Goal: Use online tool/utility: Utilize a website feature to perform a specific function

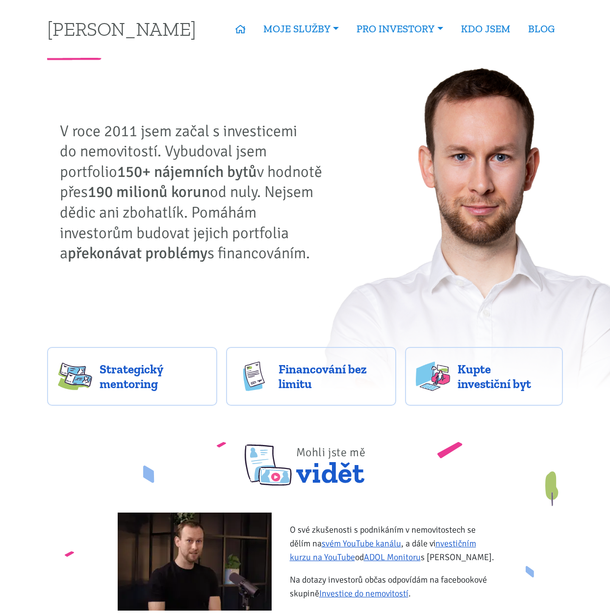
click at [420, 174] on img at bounding box center [480, 228] width 332 height 336
click at [456, 187] on img at bounding box center [480, 228] width 332 height 336
click at [368, 203] on img at bounding box center [480, 228] width 332 height 336
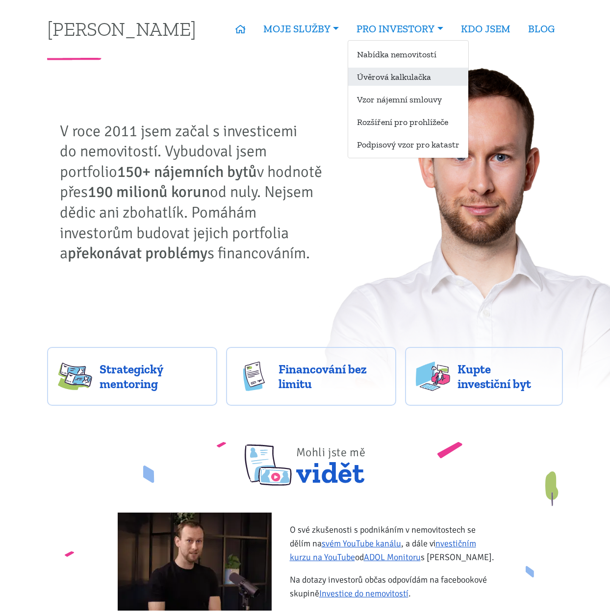
click at [413, 76] on link "Úvěrová kalkulačka" at bounding box center [408, 77] width 120 height 18
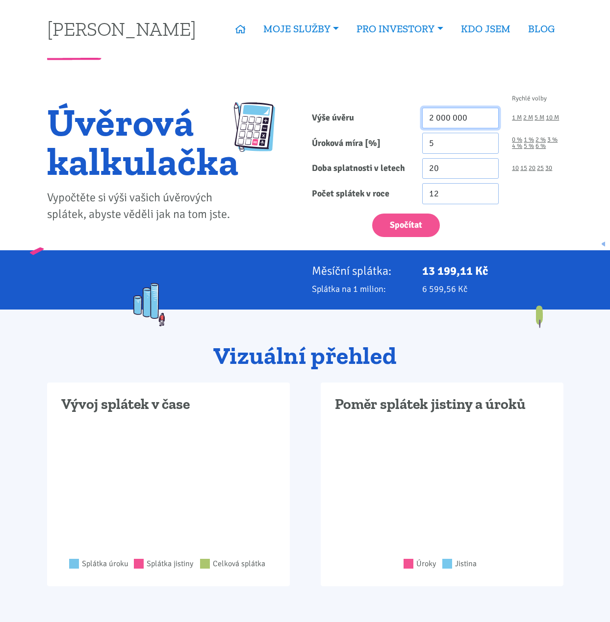
click at [433, 117] on input "2 000 000" at bounding box center [460, 118] width 77 height 21
type input "3 500 000"
click at [450, 143] on input "5" at bounding box center [460, 143] width 77 height 21
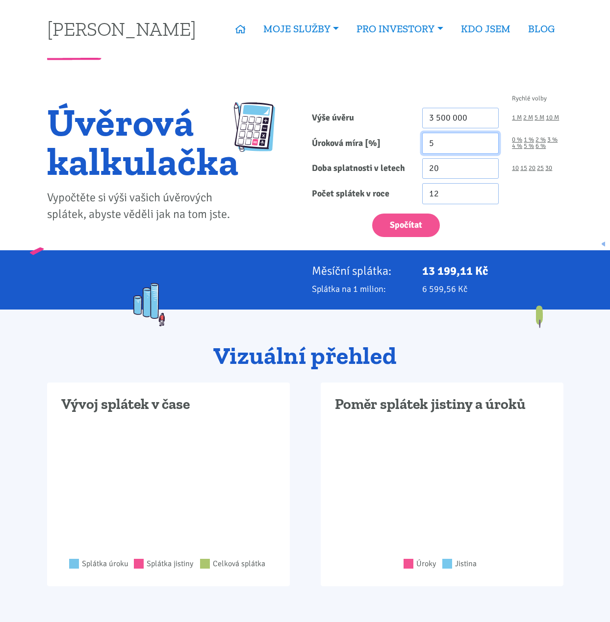
click at [450, 143] on input "5" at bounding box center [460, 143] width 77 height 21
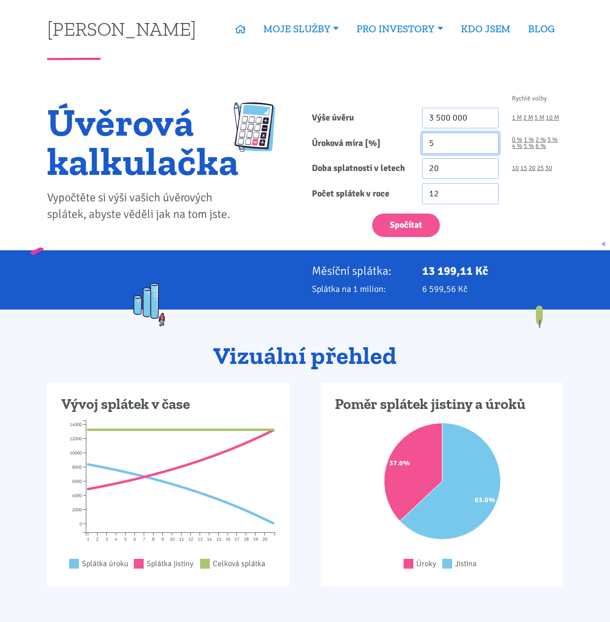
click at [450, 143] on input "5" at bounding box center [460, 143] width 77 height 21
drag, startPoint x: 445, startPoint y: 165, endPoint x: 332, endPoint y: 165, distance: 112.7
click at [332, 165] on div "Doba splatnosti v letech 20 10 15 20 25 30" at bounding box center [437, 168] width 265 height 21
type input "30"
click at [372, 214] on button "Spočítat" at bounding box center [406, 226] width 68 height 24
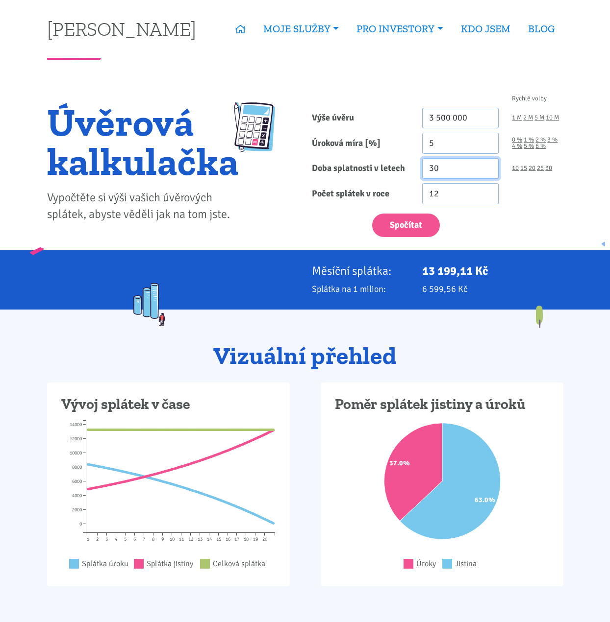
type input "3500000"
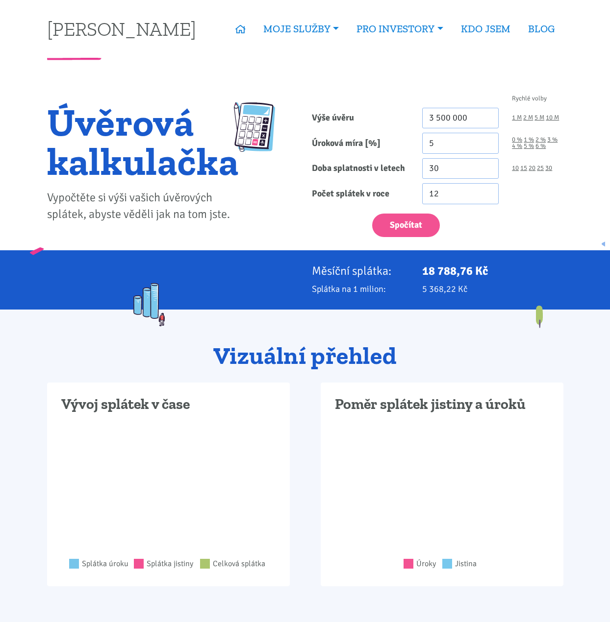
drag, startPoint x: 489, startPoint y: 271, endPoint x: 422, endPoint y: 271, distance: 67.6
click at [422, 271] on p "18 788,76 Kč" at bounding box center [492, 271] width 141 height 14
click at [290, 196] on div "Úvěrová kalkulačka Vypočtěte si výši vašich úvěrových splátek, abyste věděli ja…" at bounding box center [172, 169] width 265 height 164
drag, startPoint x: 436, startPoint y: 144, endPoint x: 262, endPoint y: 145, distance: 173.9
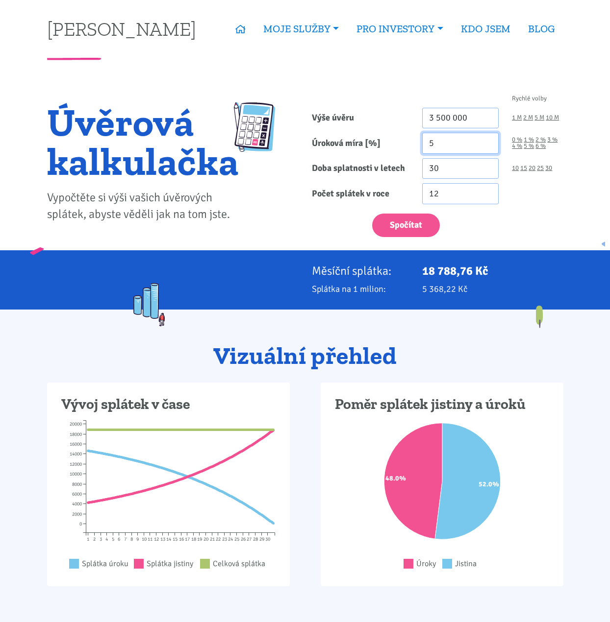
click at [266, 145] on div "Úvěrová kalkulačka Vypočtěte si výši vašich úvěrových splátek, abyste věděli ja…" at bounding box center [304, 169] width 529 height 164
click at [437, 148] on input "4.5" at bounding box center [460, 143] width 77 height 21
type input "4.7"
click at [398, 231] on button "Spočítat" at bounding box center [406, 226] width 68 height 24
type input "3500000"
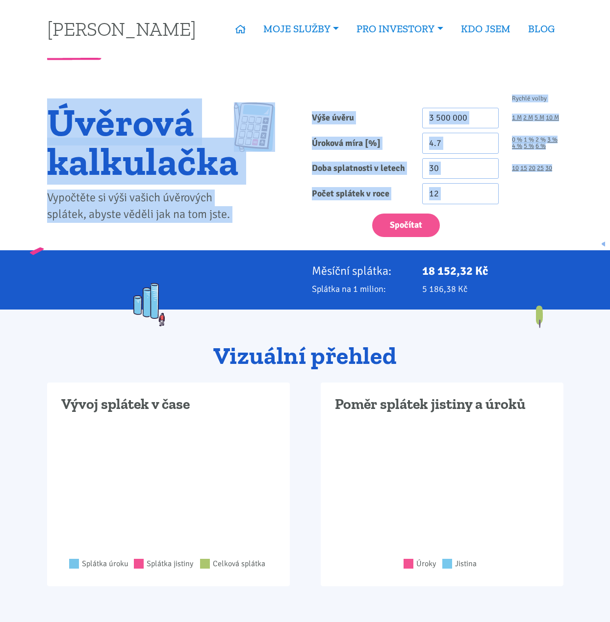
drag, startPoint x: 561, startPoint y: 224, endPoint x: 15, endPoint y: 72, distance: 566.4
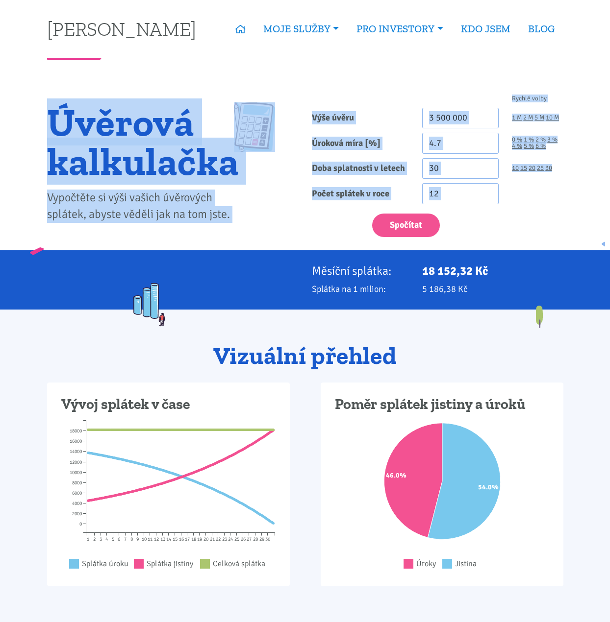
drag, startPoint x: 25, startPoint y: 84, endPoint x: 530, endPoint y: 227, distance: 524.0
click at [530, 227] on div "Spočítat" at bounding box center [437, 223] width 265 height 29
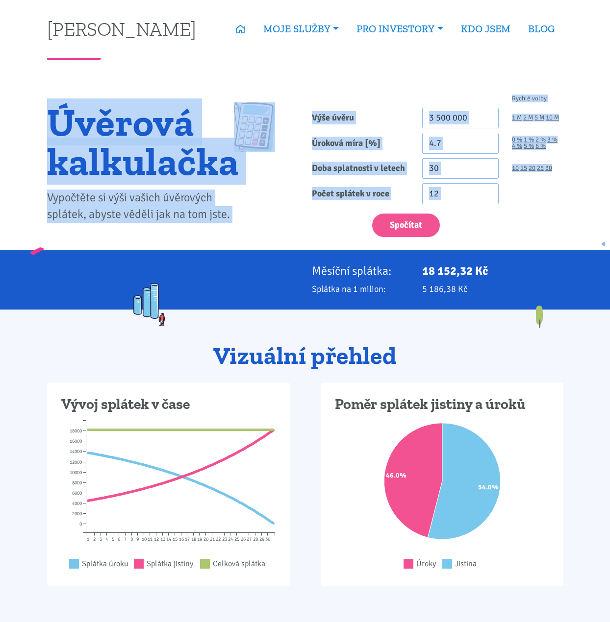
drag, startPoint x: 569, startPoint y: 240, endPoint x: 11, endPoint y: 122, distance: 570.8
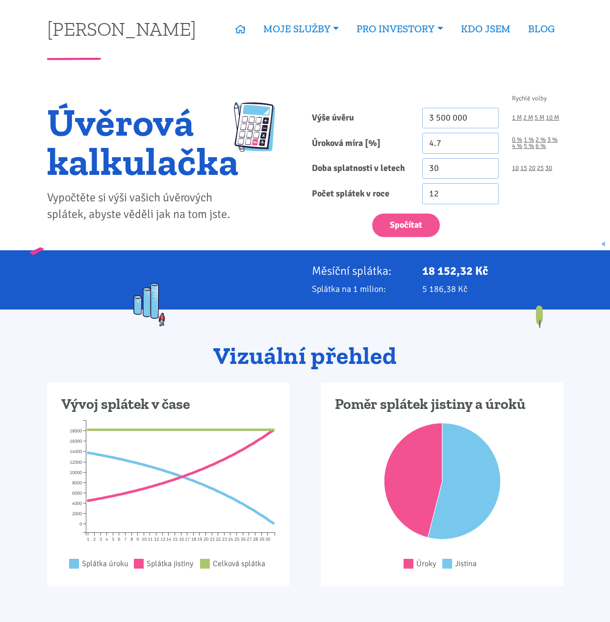
click at [455, 377] on div "Vizuální přehled" at bounding box center [304, 362] width 529 height 41
